Goal: Task Accomplishment & Management: Manage account settings

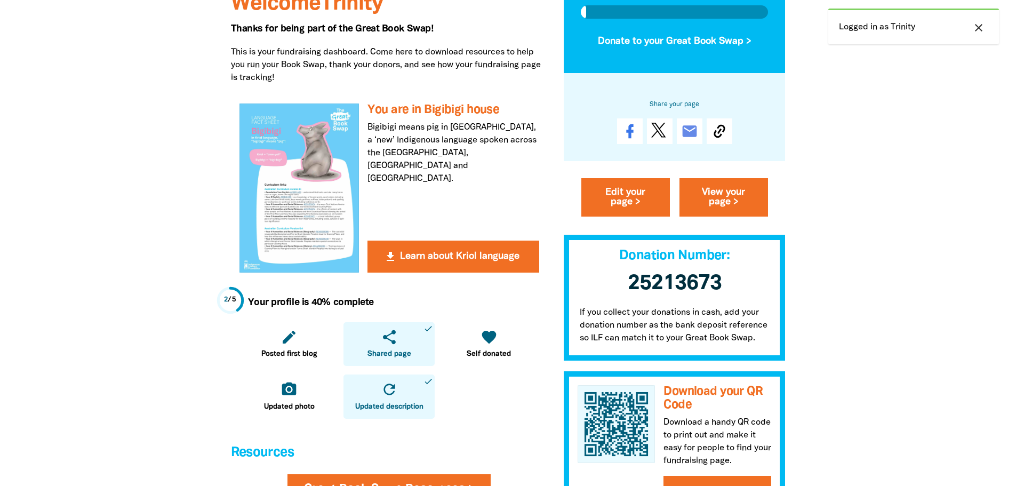
scroll to position [213, 0]
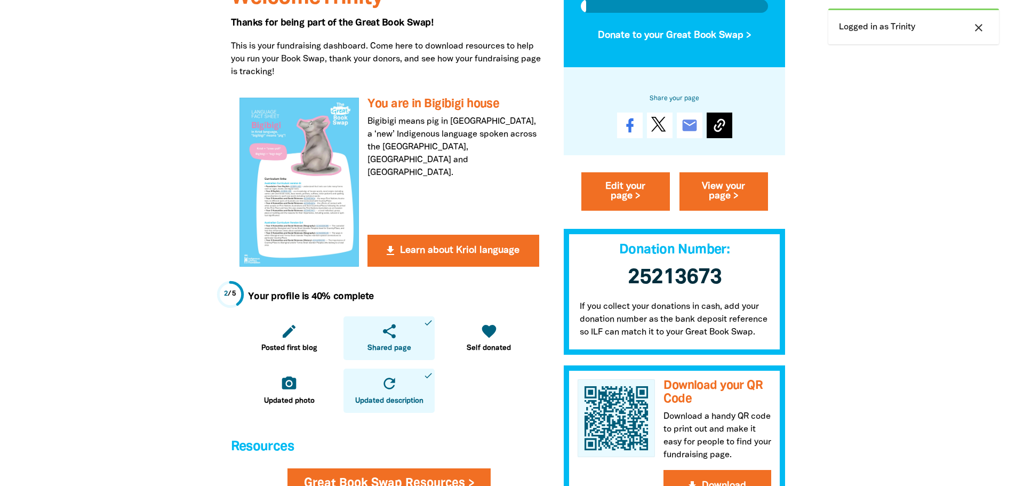
click at [723, 118] on icon at bounding box center [719, 125] width 17 height 17
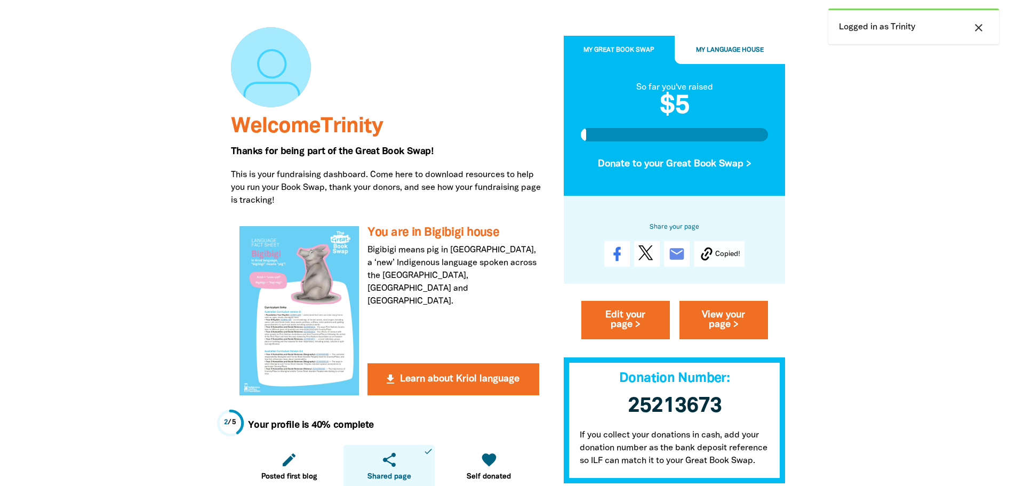
scroll to position [0, 0]
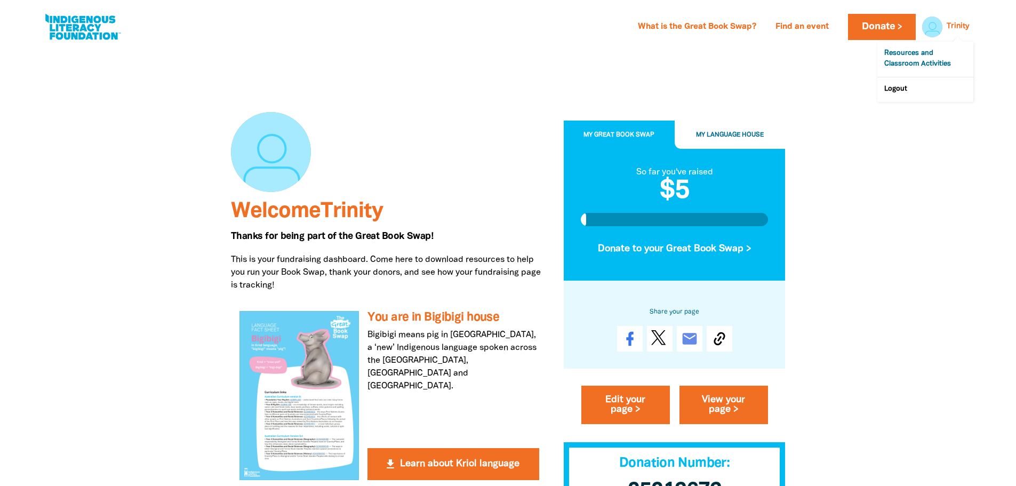
click at [920, 54] on link "Resources and Classroom Activities" at bounding box center [925, 59] width 96 height 35
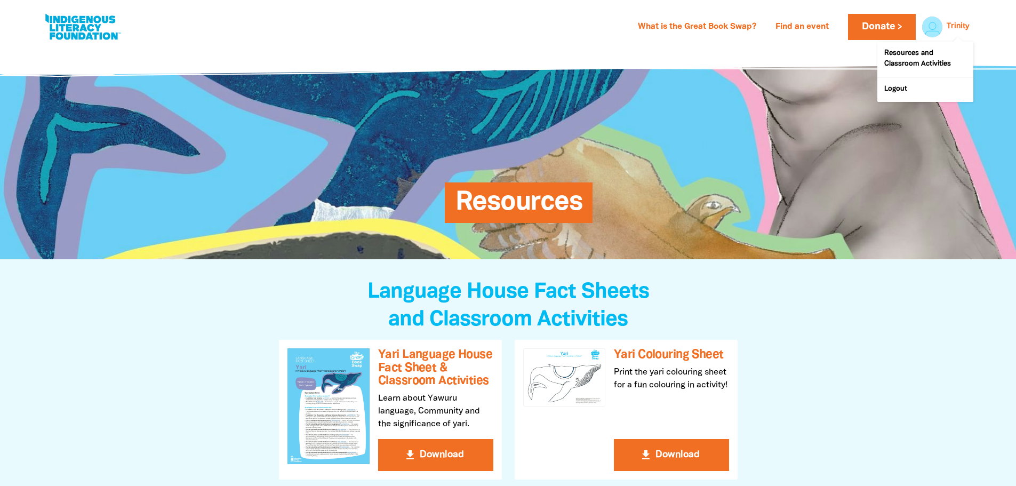
click at [955, 30] on link "Trinity" at bounding box center [958, 26] width 22 height 7
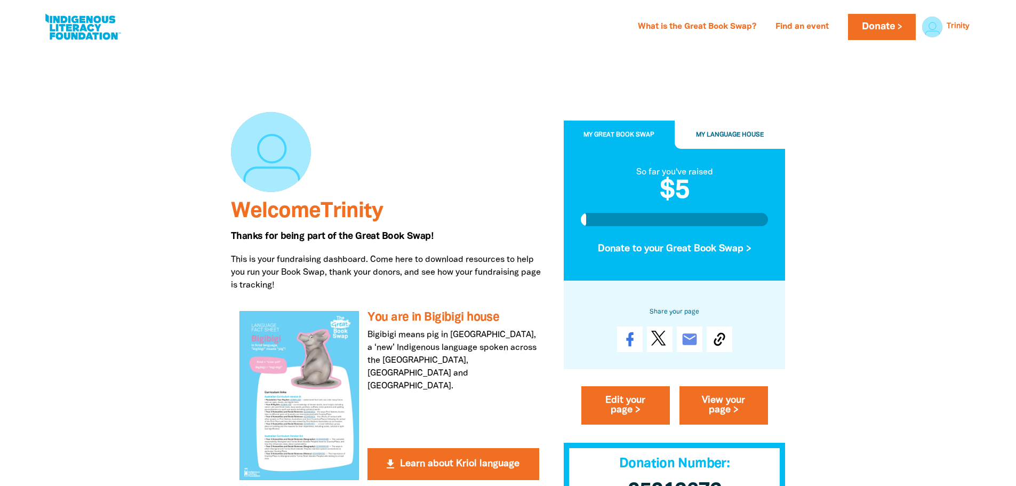
click at [645, 137] on span "My Great Book Swap" at bounding box center [619, 135] width 71 height 6
click at [324, 217] on span "Welcome Trinity" at bounding box center [307, 212] width 152 height 20
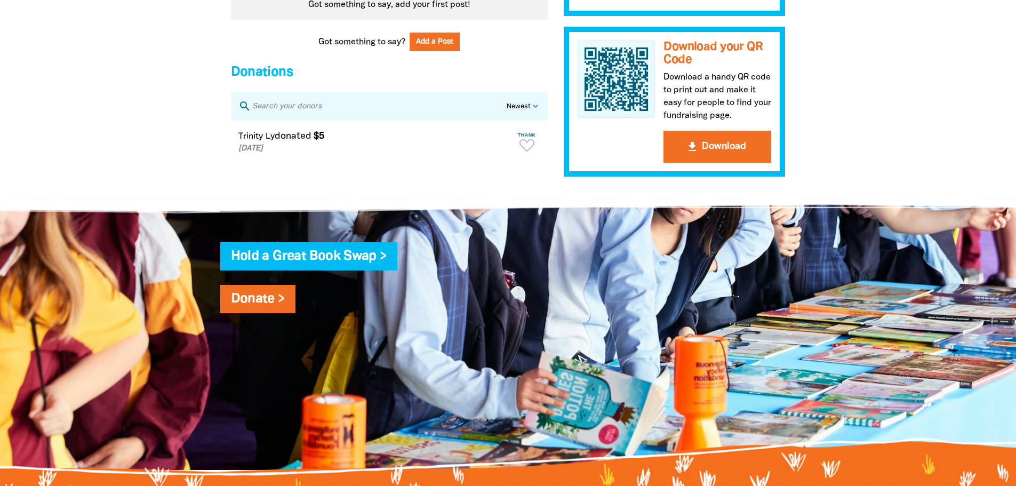
scroll to position [609, 0]
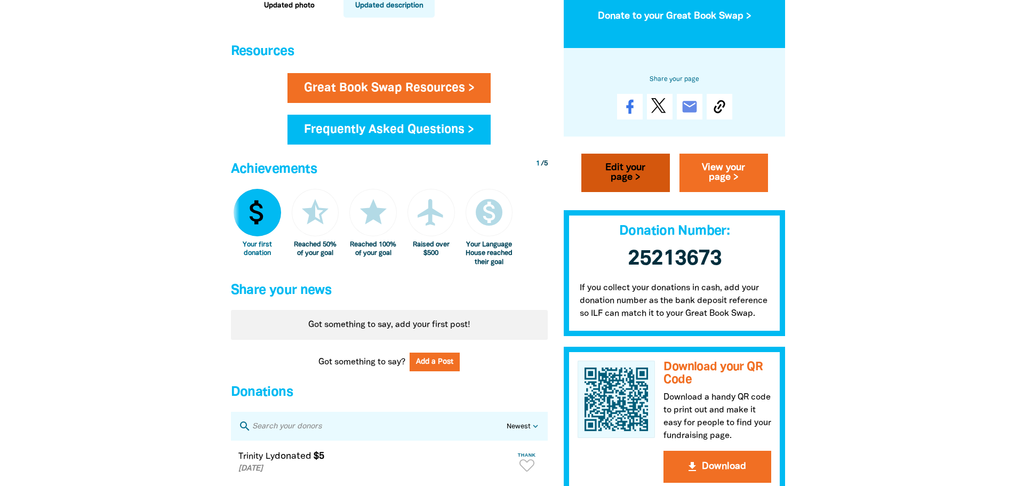
click at [659, 191] on link "Edit your page >" at bounding box center [625, 172] width 89 height 38
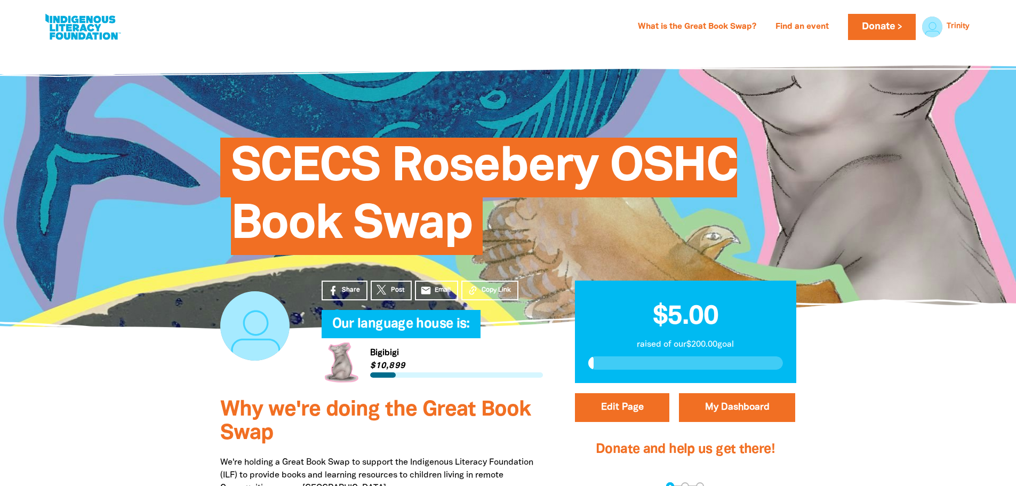
select select "[GEOGRAPHIC_DATA]"
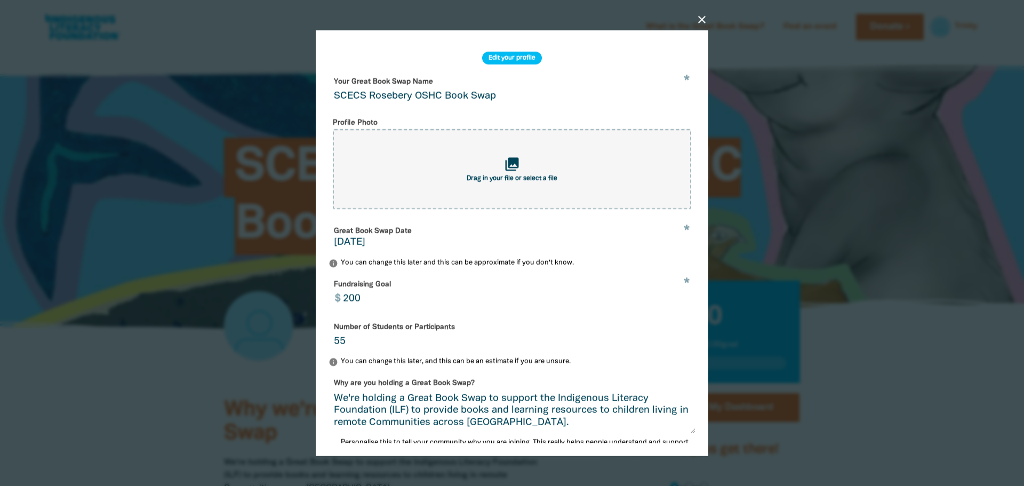
click at [700, 20] on icon "close" at bounding box center [702, 19] width 13 height 13
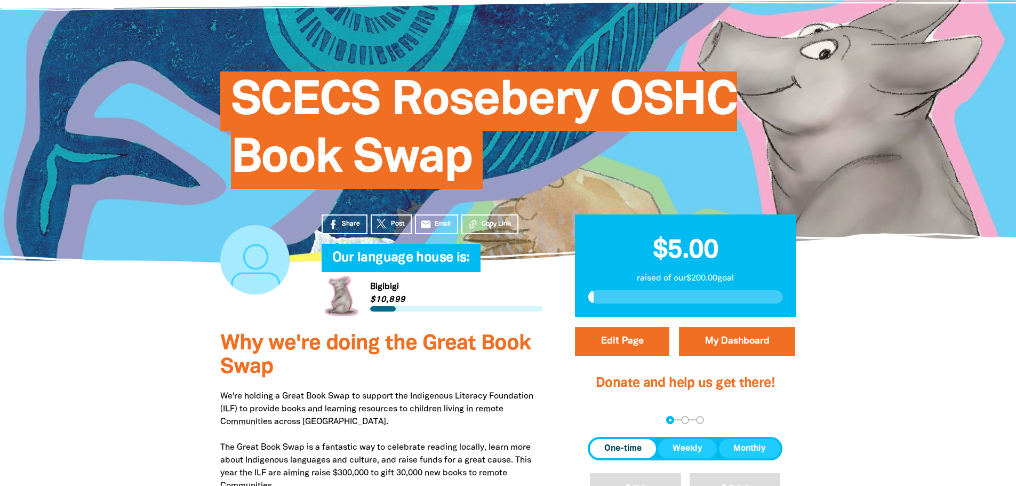
scroll to position [53, 0]
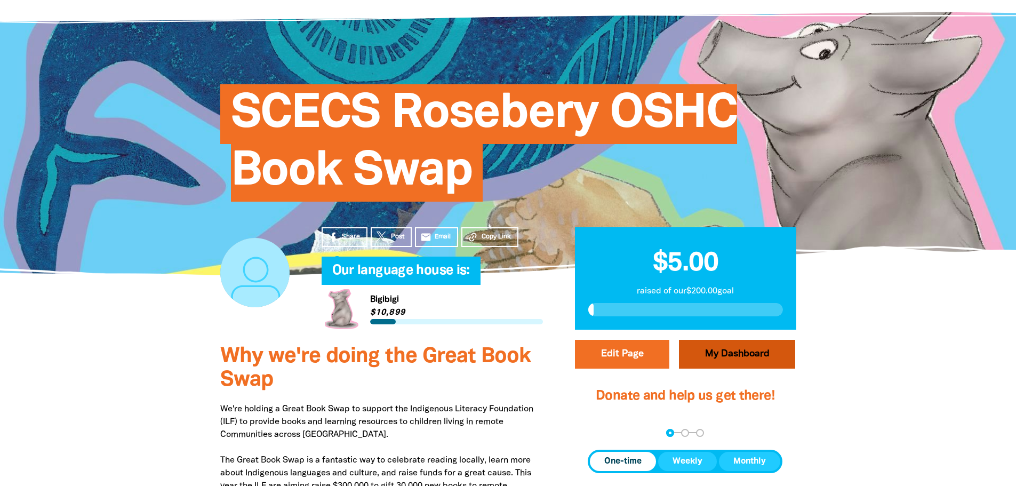
click at [741, 360] on link "My Dashboard" at bounding box center [737, 354] width 116 height 29
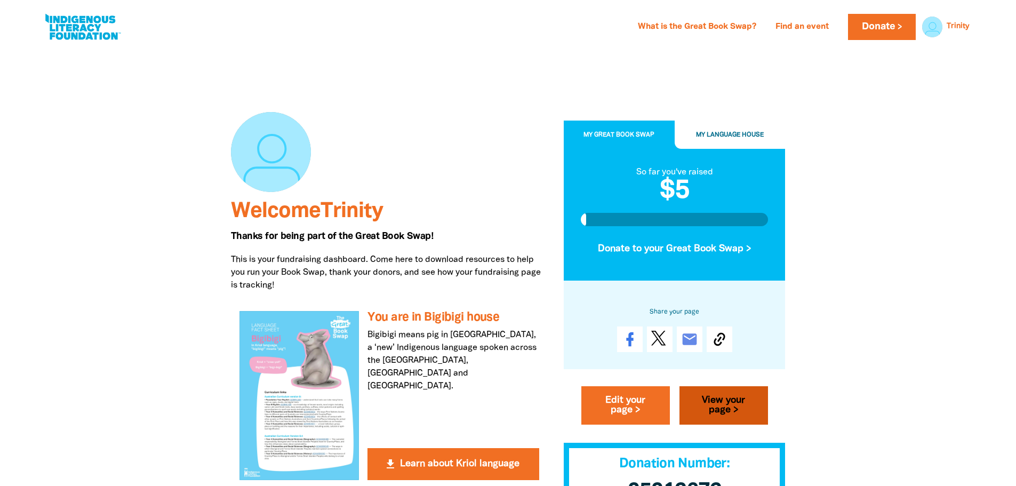
click at [725, 409] on link "View your page >" at bounding box center [724, 405] width 89 height 38
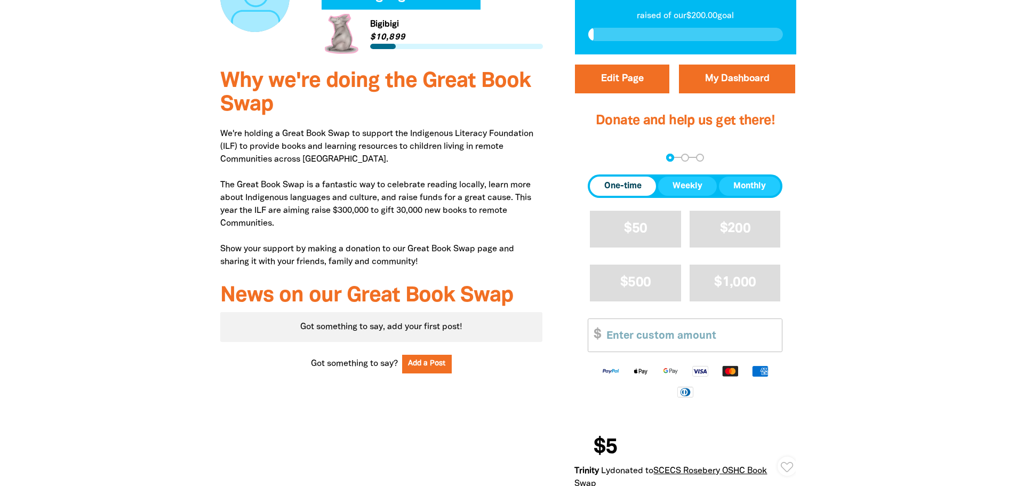
scroll to position [213, 0]
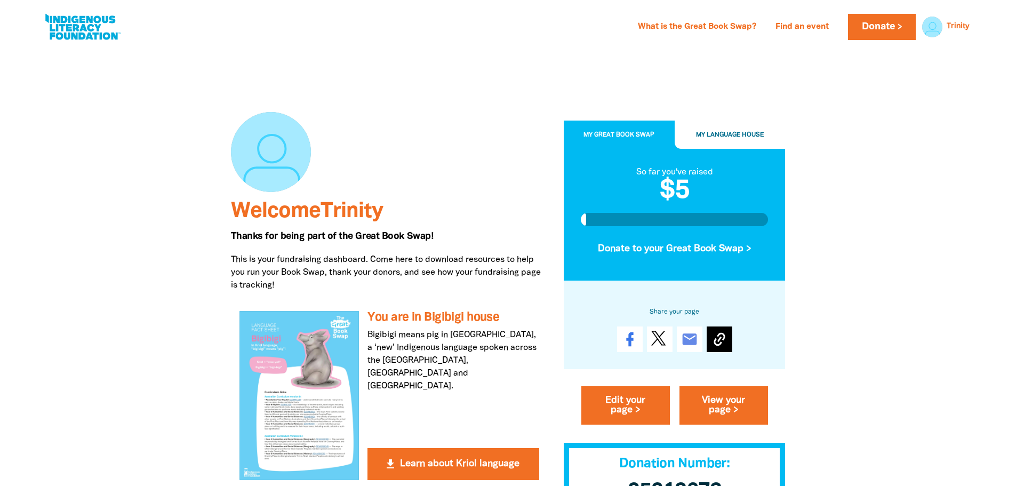
click at [715, 332] on icon at bounding box center [719, 339] width 17 height 17
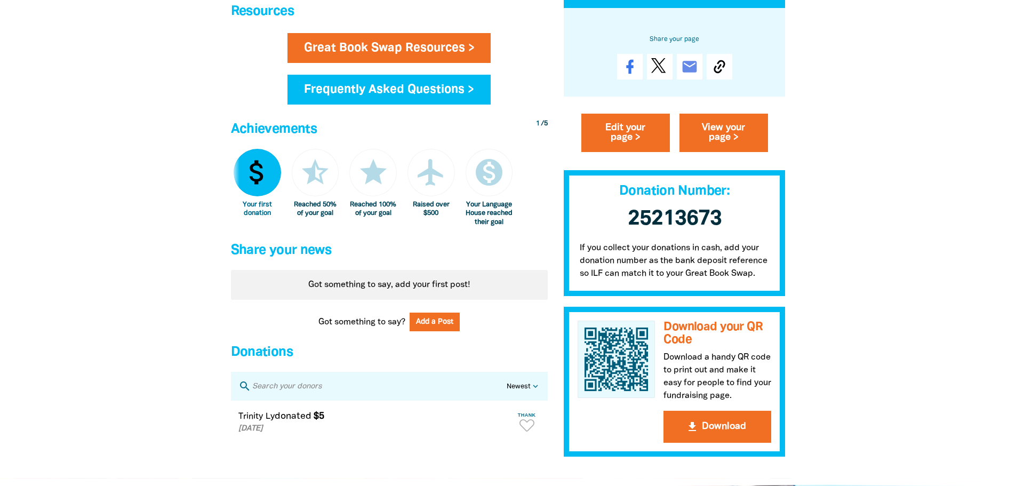
scroll to position [800, 0]
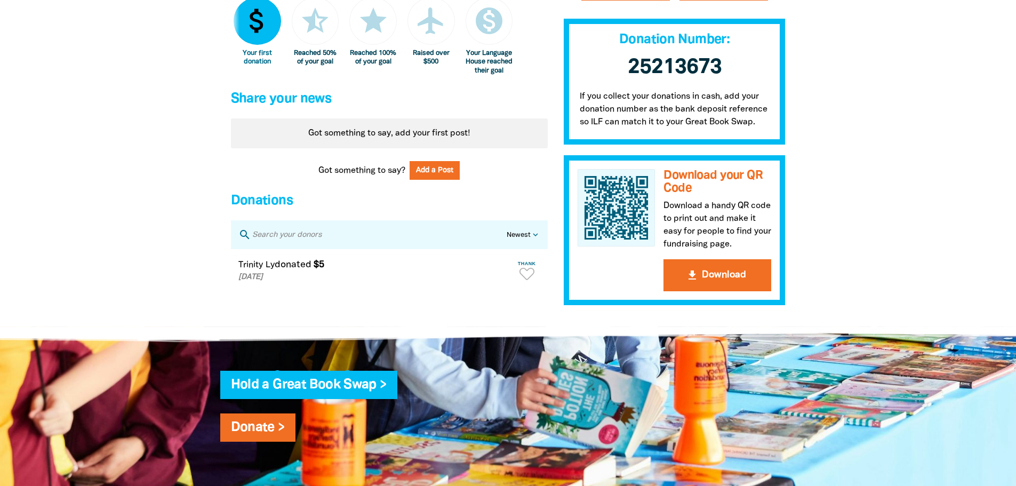
click at [293, 269] on span "donated" at bounding box center [293, 264] width 37 height 9
click at [290, 283] on p "[DATE]" at bounding box center [374, 277] width 273 height 12
click at [257, 282] on p "[DATE]" at bounding box center [374, 277] width 273 height 12
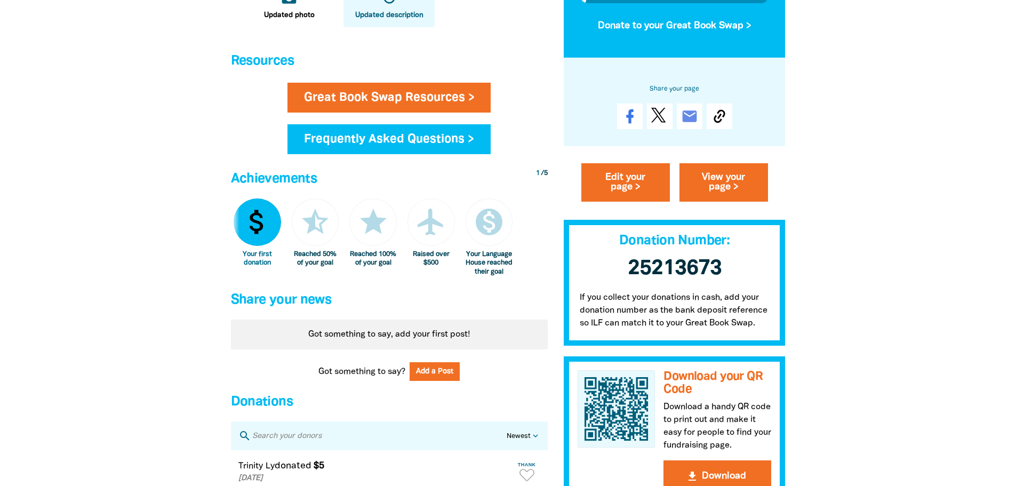
scroll to position [747, 0]
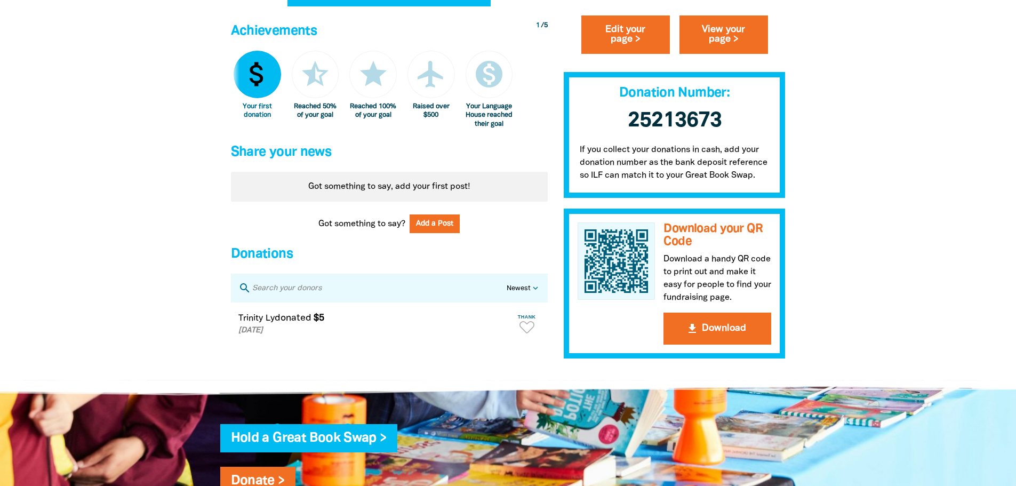
click at [298, 322] on span "donated" at bounding box center [293, 318] width 37 height 9
click at [271, 337] on p "[DATE]" at bounding box center [374, 331] width 273 height 12
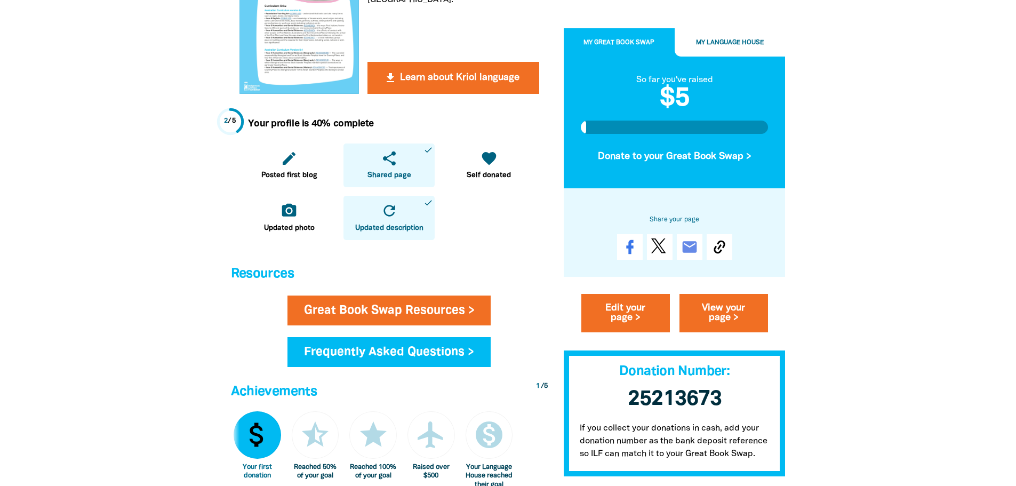
scroll to position [320, 0]
